Goal: Task Accomplishment & Management: Complete application form

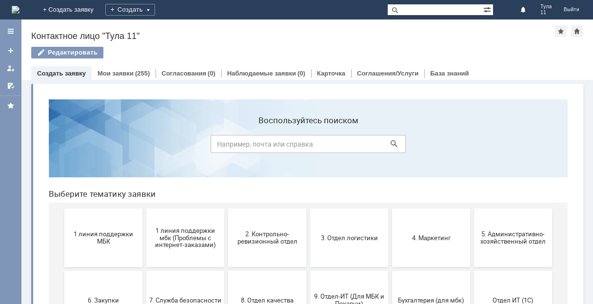
click at [20, 6] on img at bounding box center [16, 10] width 8 height 8
click at [103, 238] on span "1 линия поддержки МБК" at bounding box center [103, 238] width 72 height 15
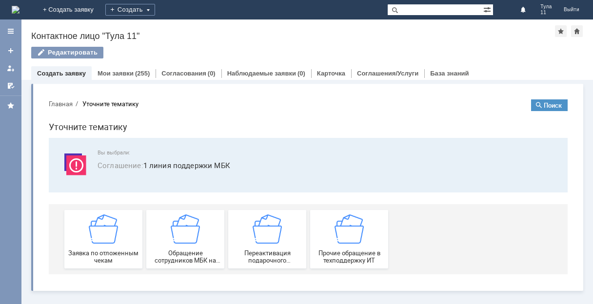
click at [103, 238] on img at bounding box center [103, 229] width 29 height 29
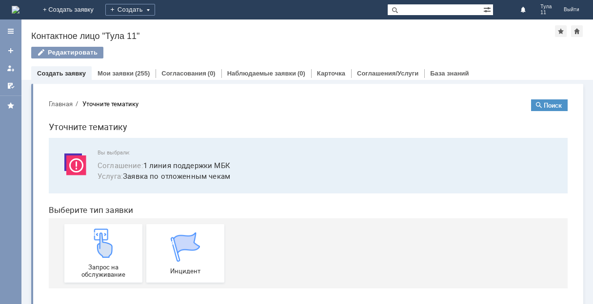
click at [103, 238] on img at bounding box center [103, 243] width 29 height 29
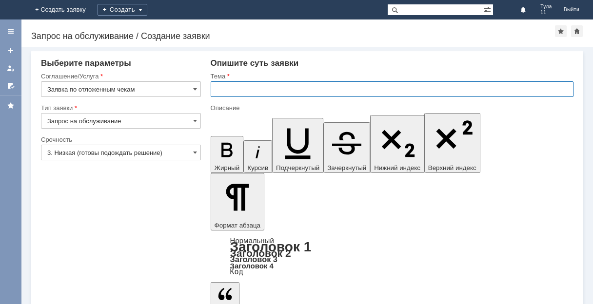
click at [225, 88] on input "text" at bounding box center [392, 89] width 363 height 16
type input "Отл чек [DATE]"
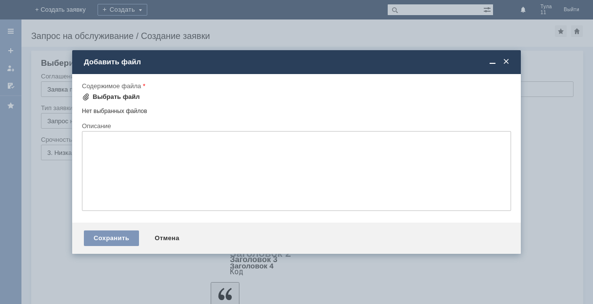
click at [112, 97] on div "Выбрать файл" at bounding box center [116, 97] width 47 height 8
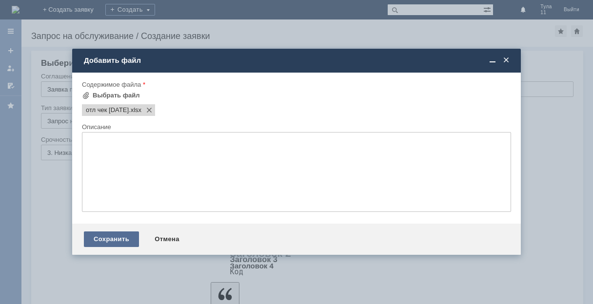
click at [122, 240] on div "Сохранить" at bounding box center [111, 240] width 55 height 16
